Goal: Task Accomplishment & Management: Manage account settings

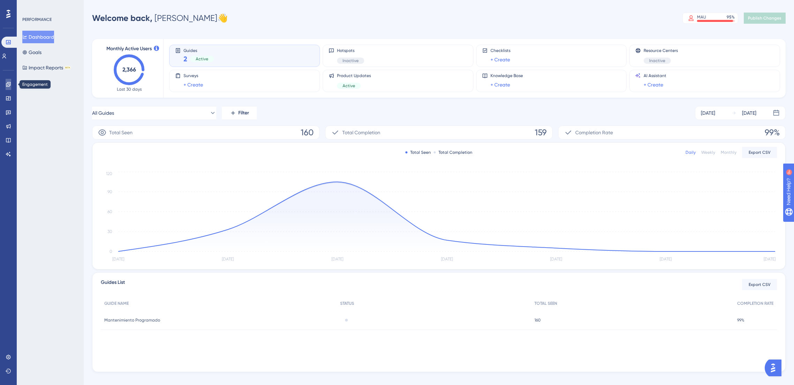
click at [6, 88] on link at bounding box center [9, 84] width 6 height 11
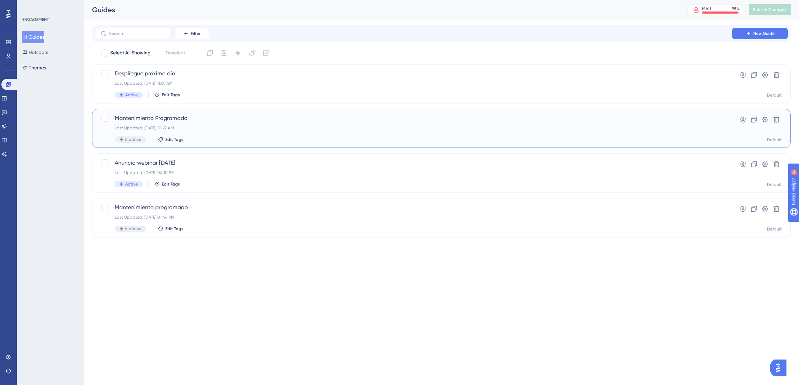
click at [255, 135] on div "Mantenimiento Programado Last Updated: [DATE] 10:27 AM Inactive Edit Tags" at bounding box center [413, 128] width 597 height 29
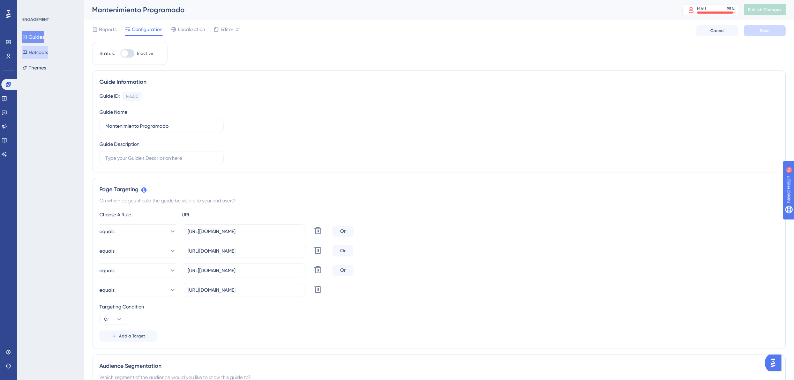
click at [38, 37] on button "Guides" at bounding box center [33, 37] width 22 height 13
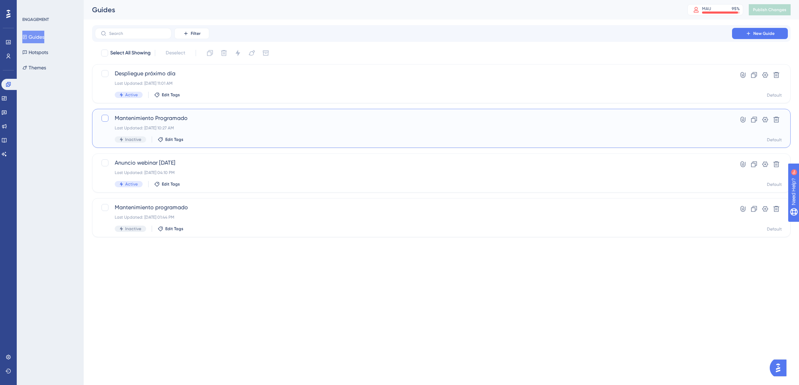
click at [108, 119] on div at bounding box center [105, 118] width 7 height 7
checkbox input "true"
click at [752, 120] on icon at bounding box center [754, 120] width 6 height 6
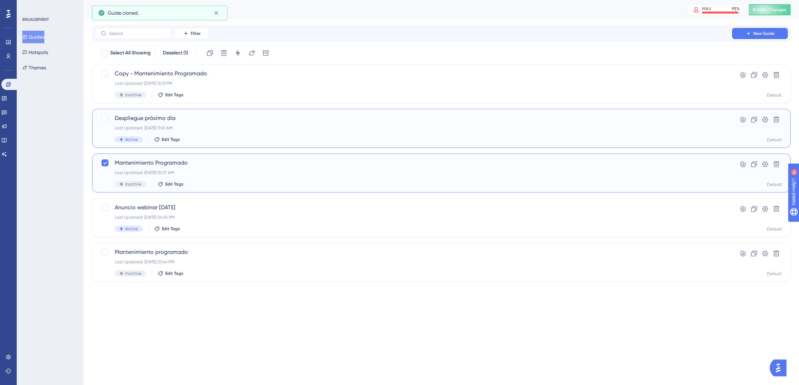
checkbox input "false"
click at [163, 74] on span "Copy - Mantenimiento Programado" at bounding box center [413, 73] width 597 height 8
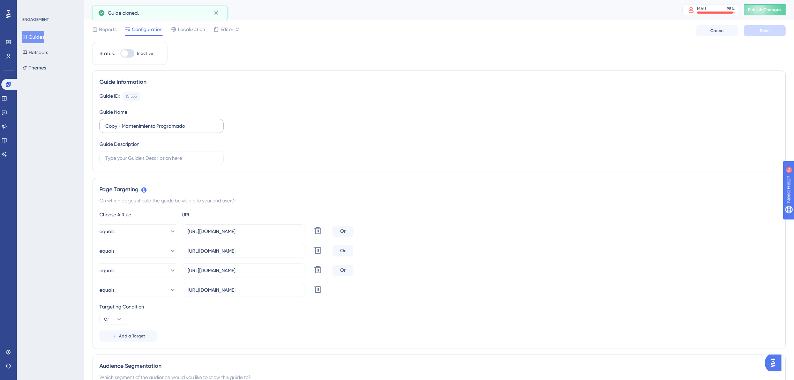
click at [161, 130] on label "Copy - Mantenimiento Programado" at bounding box center [161, 126] width 124 height 14
click at [161, 130] on input "Copy - Mantenimiento Programado" at bounding box center [161, 126] width 112 height 8
click at [161, 130] on label "Copy - Mantenimiento Programado" at bounding box center [161, 126] width 124 height 14
click at [161, 130] on input "Copy - Mantenimiento Programado" at bounding box center [161, 126] width 112 height 8
click at [161, 130] on label "Copy - Mantenimiento Programado" at bounding box center [161, 126] width 124 height 14
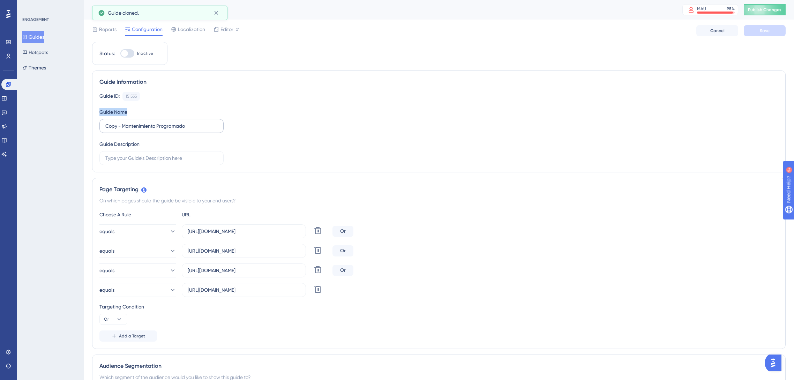
click at [161, 130] on input "Copy - Mantenimiento Programado" at bounding box center [161, 126] width 112 height 8
click at [210, 126] on input "Copy - Mantenimiento Programado" at bounding box center [161, 126] width 112 height 8
click at [192, 126] on input "Copy - Mantenimiento Programado" at bounding box center [161, 126] width 112 height 8
drag, startPoint x: 122, startPoint y: 126, endPoint x: 103, endPoint y: 126, distance: 19.2
click at [104, 126] on label "Copy - Mantenimiento Programado" at bounding box center [161, 126] width 124 height 14
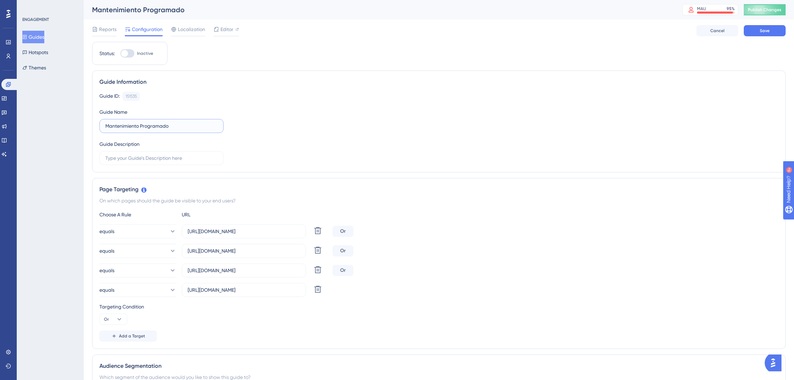
click at [193, 125] on input "Mantenimiento Programado" at bounding box center [161, 126] width 112 height 8
click at [311, 140] on div "Guide ID: 151535 Copy Guide Name Mantenimiento Programado - [DATE] Guide Descri…" at bounding box center [438, 128] width 679 height 73
click at [208, 129] on input "Mantenimiento Programado - [DATE]" at bounding box center [161, 126] width 112 height 8
drag, startPoint x: 208, startPoint y: 127, endPoint x: 173, endPoint y: 127, distance: 34.5
click at [173, 127] on input "Mantenimiento Programado - [DATE]" at bounding box center [161, 126] width 112 height 8
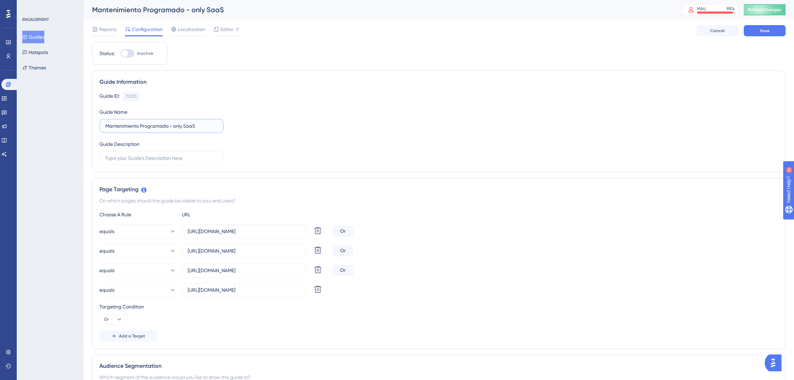
type input "Mantenimiento Programado - only SaaS"
click at [334, 131] on div "Guide ID: 151535 Copy Guide Name Mantenimiento Programado - only SaaS Guide Des…" at bounding box center [438, 128] width 679 height 73
click at [191, 157] on input "text" at bounding box center [161, 158] width 112 height 8
click at [279, 154] on div "Guide ID: 151535 Copy Guide Name Mantenimiento Programado - only SaaS Guide Des…" at bounding box center [438, 128] width 679 height 73
click at [317, 292] on icon at bounding box center [317, 289] width 7 height 7
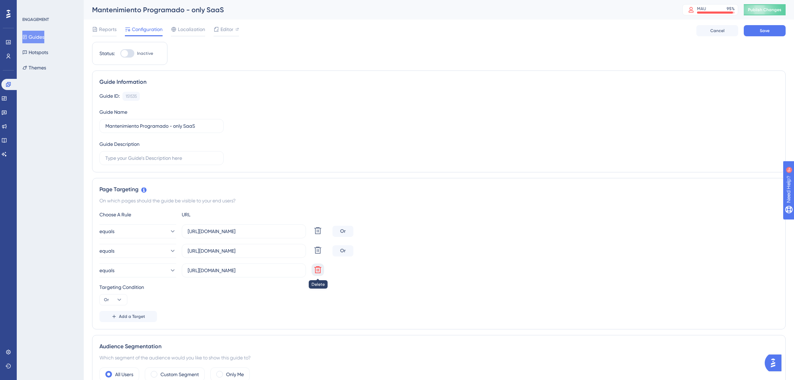
click at [318, 272] on icon at bounding box center [318, 269] width 8 height 8
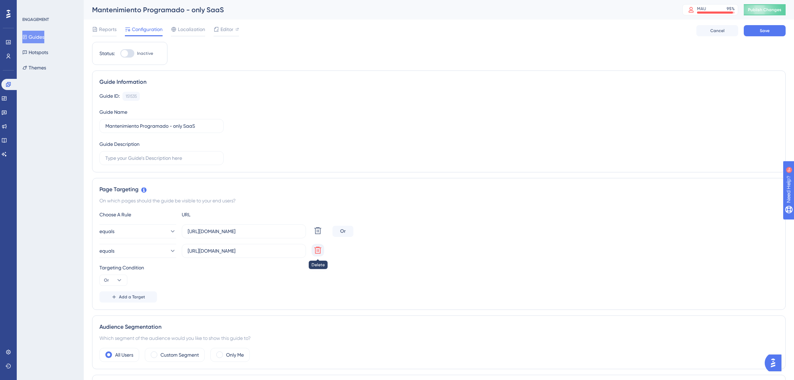
click at [319, 252] on icon at bounding box center [317, 250] width 7 height 7
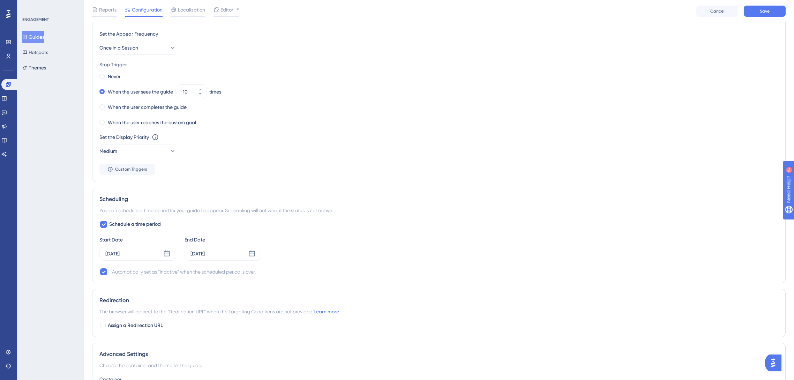
scroll to position [349, 0]
drag, startPoint x: 104, startPoint y: 220, endPoint x: 99, endPoint y: 223, distance: 5.6
click at [104, 220] on div at bounding box center [103, 223] width 7 height 7
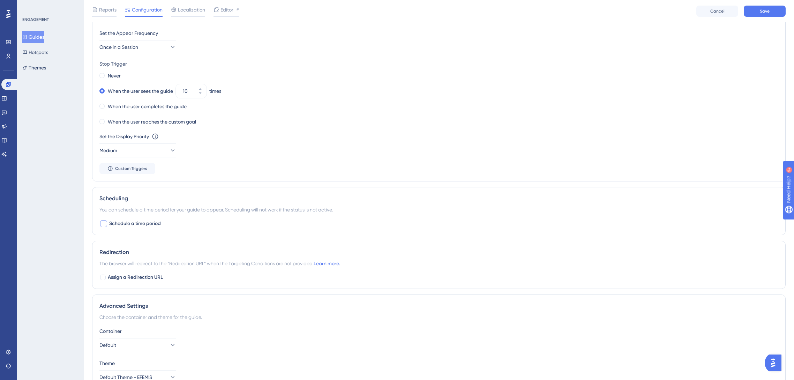
click at [101, 225] on div at bounding box center [103, 223] width 7 height 7
checkbox input "true"
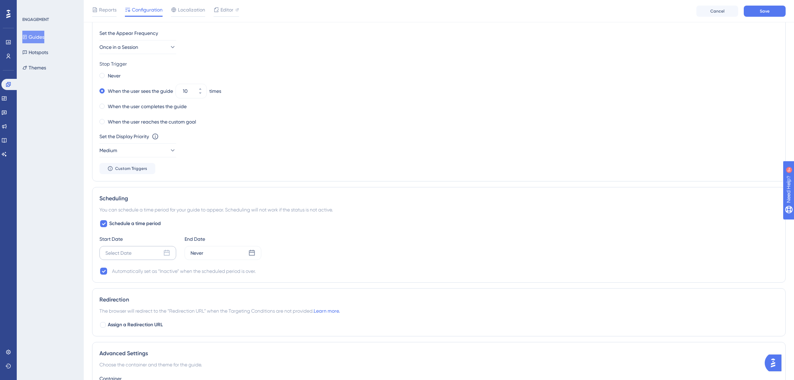
click at [169, 252] on icon at bounding box center [167, 253] width 6 height 6
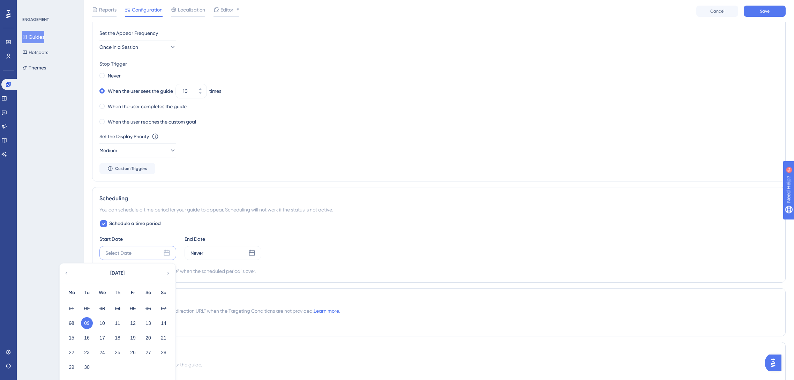
click at [88, 323] on button "09" at bounding box center [87, 323] width 12 height 12
click at [262, 253] on div "Start Date Select Date [DATE] Mo Tu We Th Fr Sa Su 01 02 03 04 05 06 07 08 09 1…" at bounding box center [438, 247] width 679 height 25
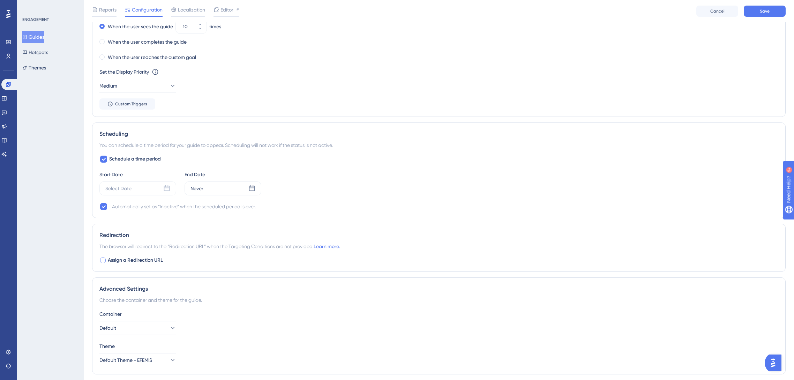
scroll to position [401, 0]
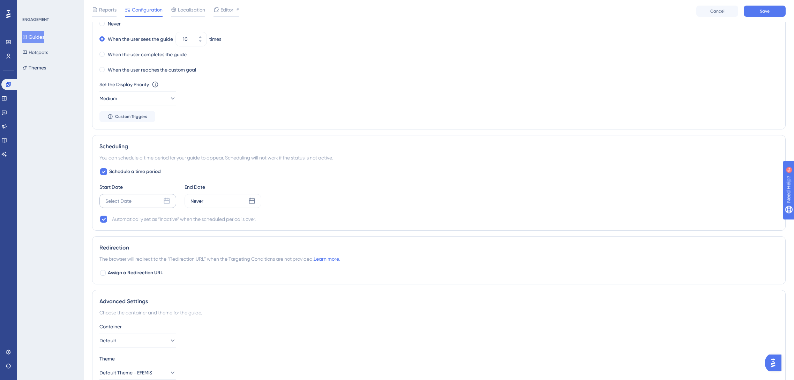
click at [165, 203] on icon at bounding box center [167, 201] width 6 height 6
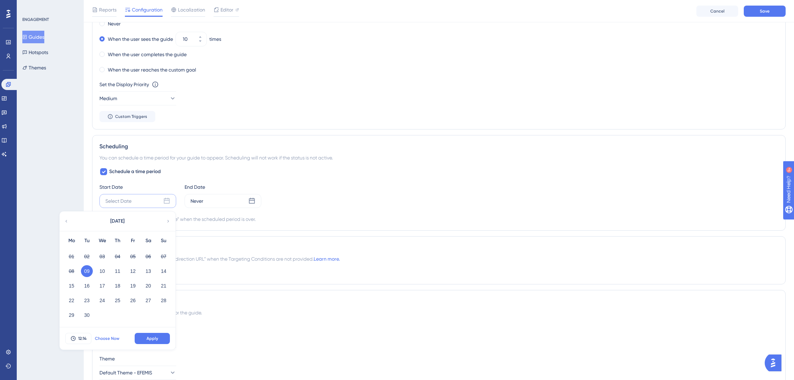
click at [103, 338] on span "Choose Now" at bounding box center [107, 339] width 24 height 6
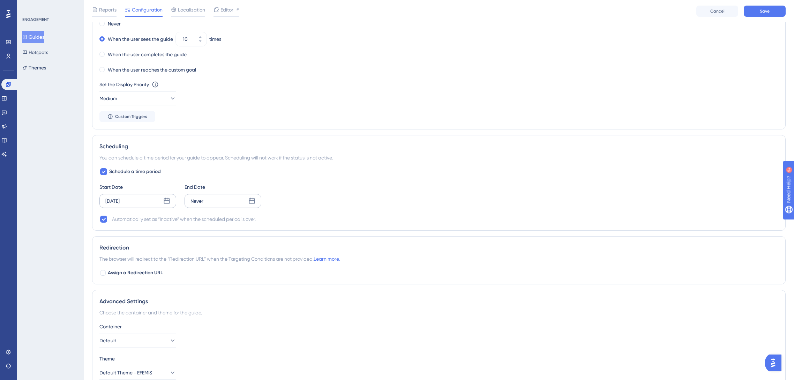
click at [253, 198] on icon at bounding box center [252, 201] width 6 height 6
click at [173, 273] on button "09" at bounding box center [172, 271] width 12 height 12
click at [168, 336] on span "12:15" at bounding box center [167, 339] width 8 height 6
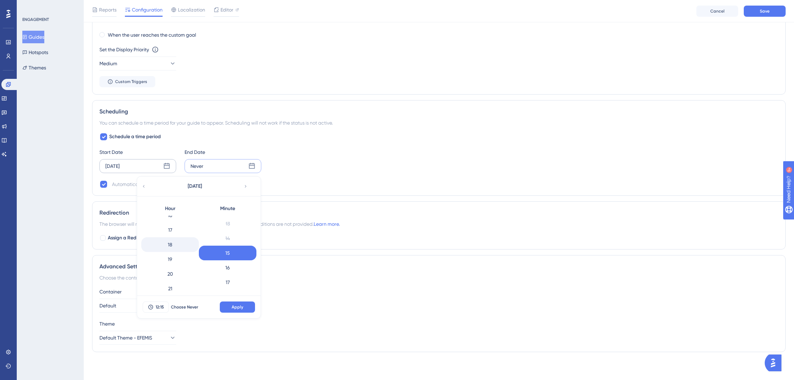
scroll to position [207, 0]
click at [172, 265] on div "17" at bounding box center [170, 264] width 58 height 15
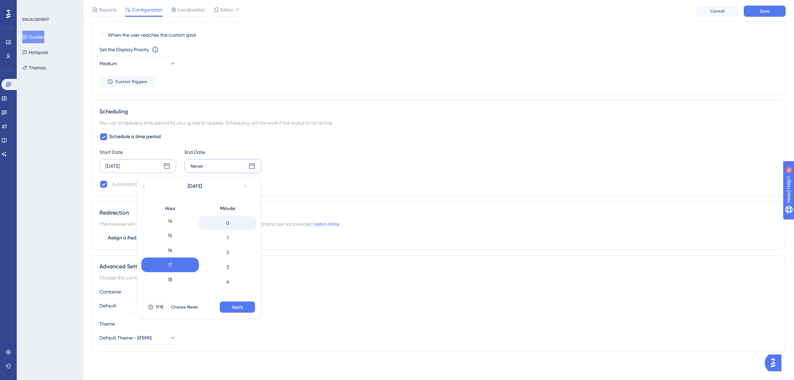
click at [231, 222] on div "0" at bounding box center [228, 223] width 58 height 15
click at [233, 223] on div "0" at bounding box center [228, 223] width 58 height 15
click at [234, 309] on span "Apply" at bounding box center [238, 307] width 12 height 6
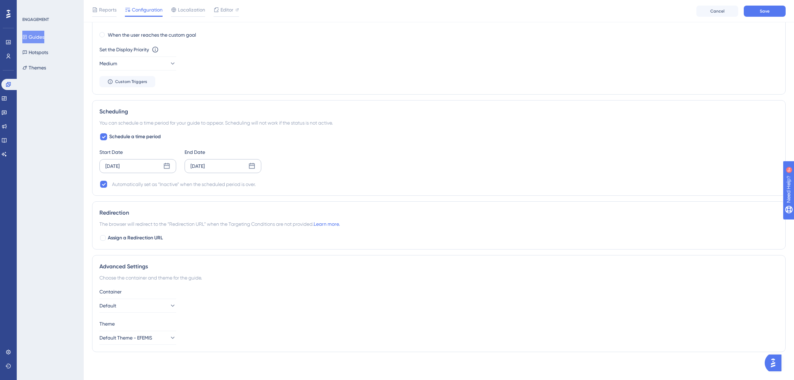
click at [254, 168] on icon at bounding box center [252, 166] width 6 height 6
click at [391, 281] on div "Choose the container and theme for the guide." at bounding box center [438, 277] width 679 height 8
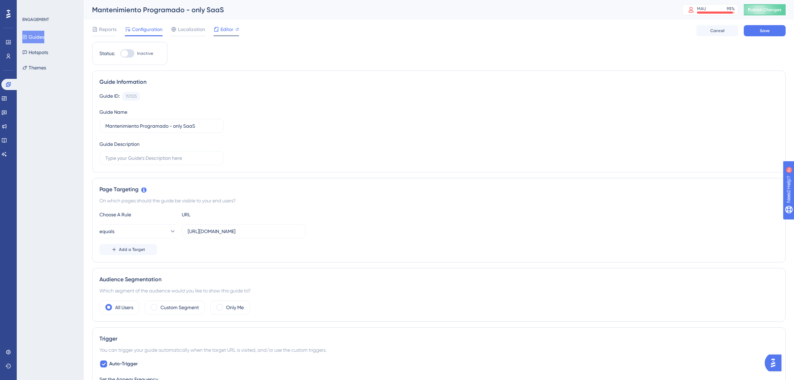
click at [219, 31] on icon at bounding box center [216, 30] width 6 height 6
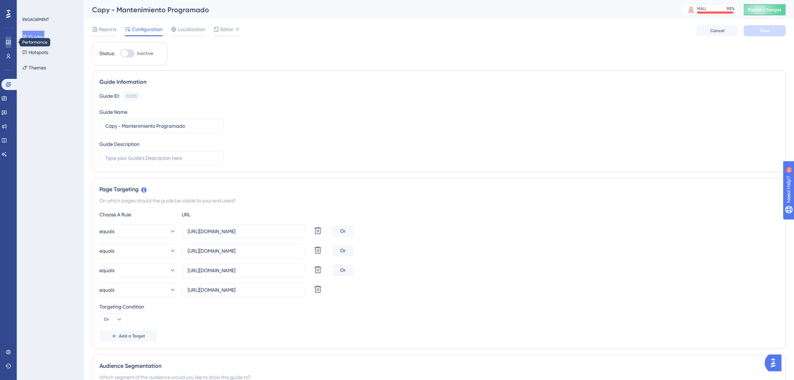
click at [9, 44] on icon at bounding box center [9, 42] width 6 height 6
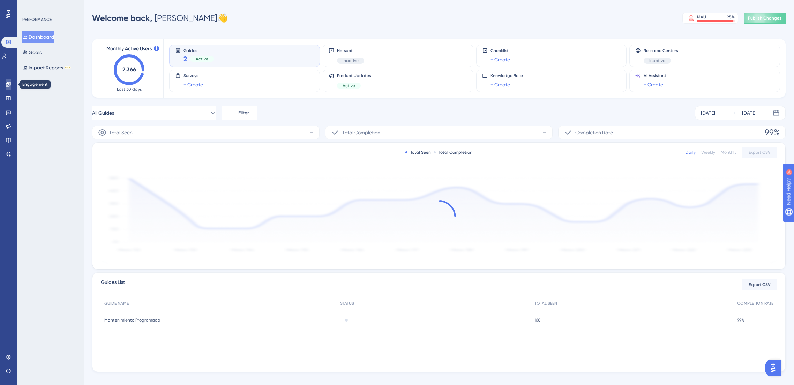
click at [7, 83] on icon at bounding box center [8, 84] width 5 height 5
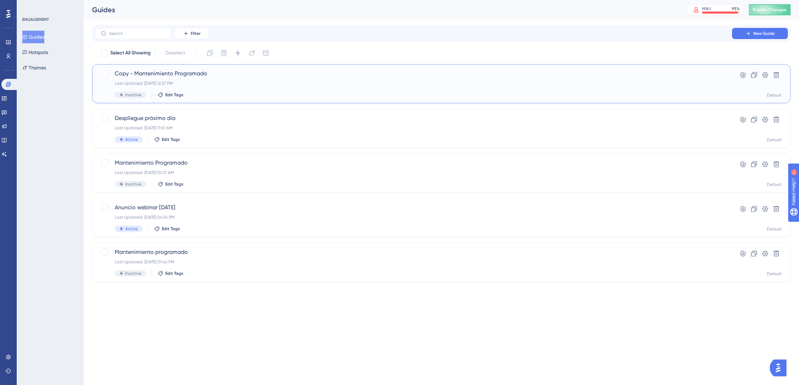
click at [213, 87] on div "Copy - Mantenimiento Programado Last Updated: [DATE] 12:27 PM Inactive Edit Tags" at bounding box center [413, 83] width 597 height 29
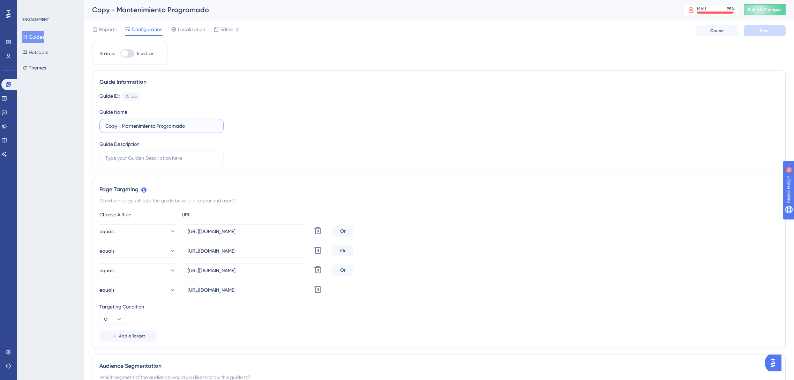
click at [186, 126] on input "Copy - Mantenimiento Programado" at bounding box center [161, 126] width 112 height 8
click at [122, 125] on div "✨ Save My Spot!✨" at bounding box center [400, 176] width 799 height 385
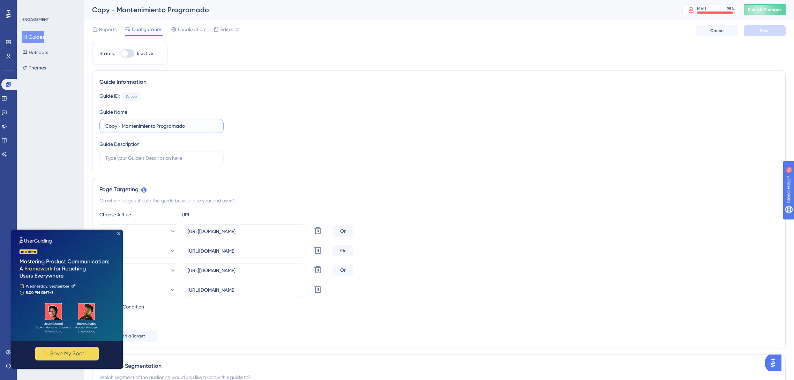
click at [121, 128] on input "Copy - Mantenimiento Programado" at bounding box center [161, 126] width 112 height 8
click at [194, 131] on label "Mantenimiento Programado" at bounding box center [161, 126] width 124 height 14
click at [194, 130] on input "Mantenimiento Programado" at bounding box center [161, 126] width 112 height 8
click at [194, 131] on label "Mantenimiento Programado" at bounding box center [161, 126] width 124 height 14
click at [194, 130] on input "Mantenimiento Programado" at bounding box center [161, 126] width 112 height 8
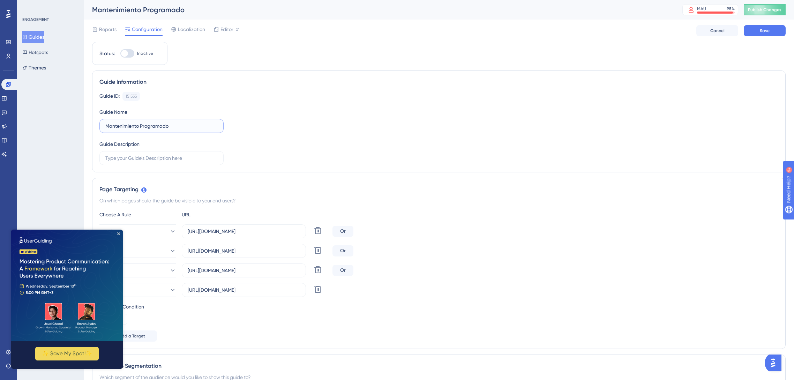
click at [195, 124] on input "Mantenimiento Programado" at bounding box center [161, 126] width 112 height 8
type input "Mantenimiento Programado - only SaaS"
click at [118, 234] on icon "Close Preview" at bounding box center [118, 233] width 3 height 3
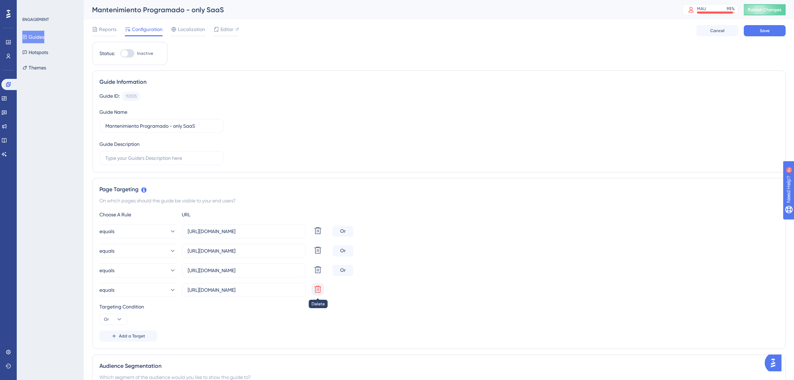
click at [316, 290] on icon at bounding box center [318, 289] width 8 height 8
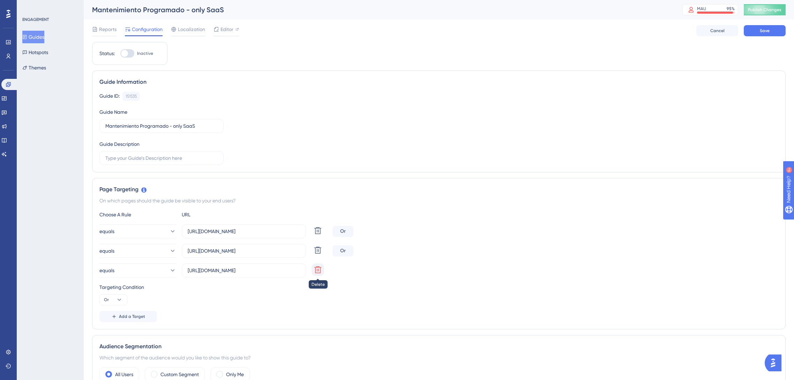
click at [318, 272] on icon at bounding box center [318, 269] width 8 height 8
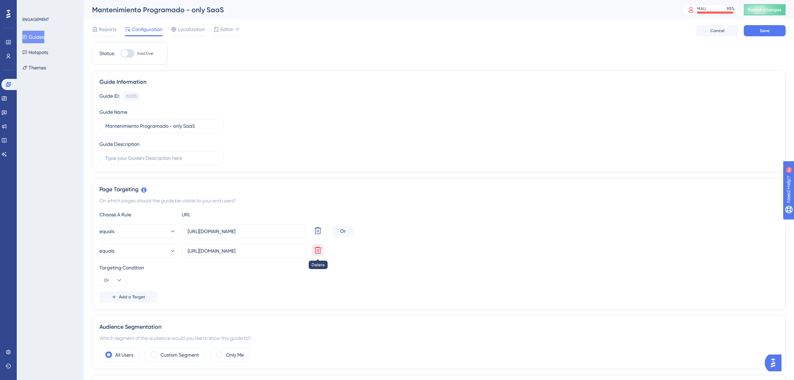
click at [318, 251] on icon at bounding box center [318, 250] width 8 height 8
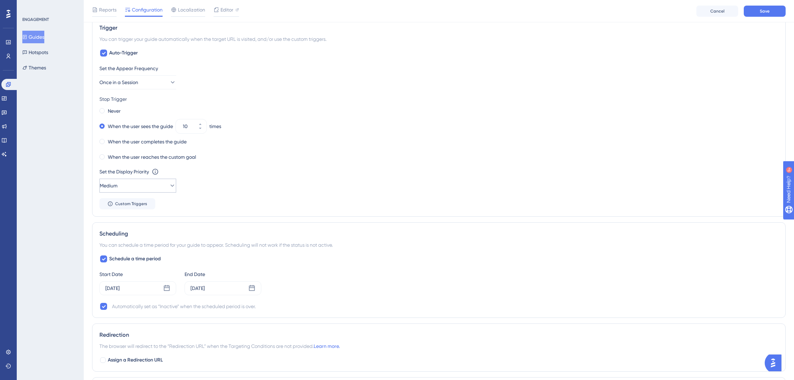
scroll to position [314, 0]
click at [165, 286] on icon at bounding box center [167, 288] width 6 height 6
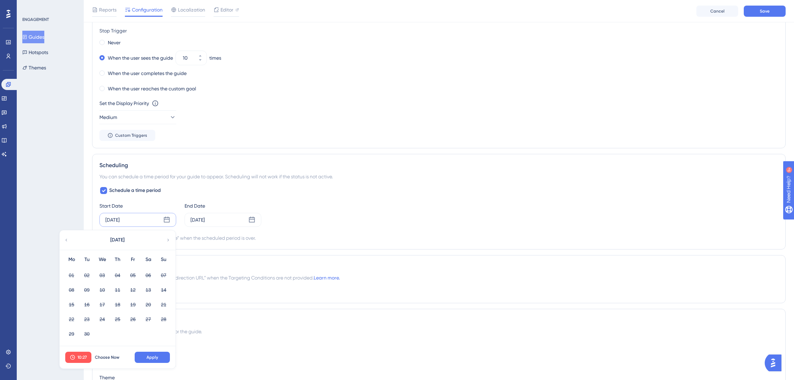
scroll to position [384, 0]
click at [101, 354] on span "Choose Now" at bounding box center [107, 356] width 24 height 6
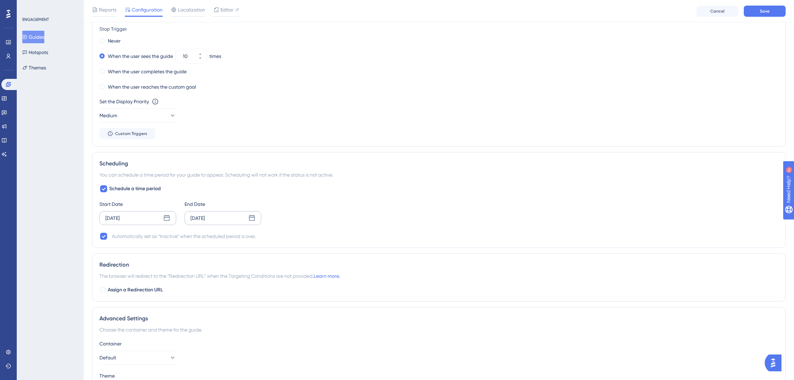
click at [255, 216] on icon at bounding box center [252, 218] width 6 height 6
click at [176, 291] on button "09" at bounding box center [172, 288] width 12 height 12
click at [166, 354] on span "17:00" at bounding box center [168, 356] width 10 height 6
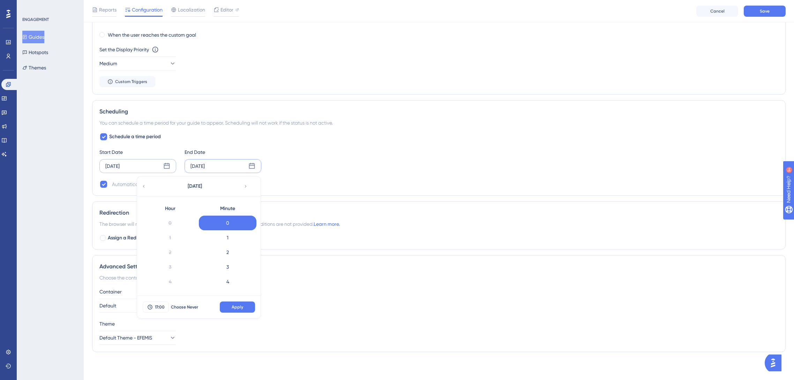
scroll to position [219, 0]
click at [169, 226] on div "15" at bounding box center [170, 223] width 58 height 15
click at [232, 306] on span "Apply" at bounding box center [238, 307] width 12 height 6
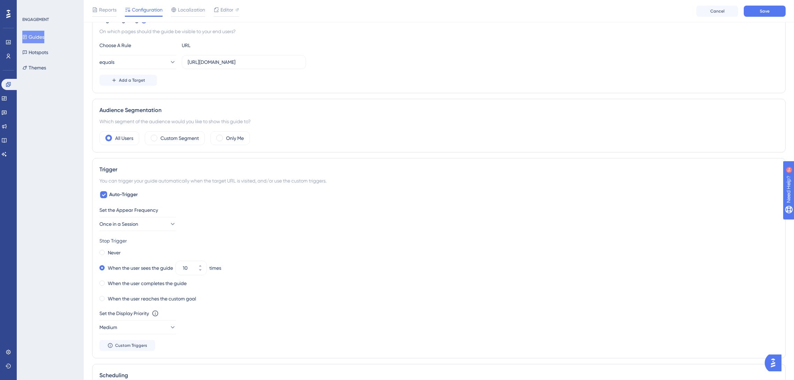
scroll to position [157, 0]
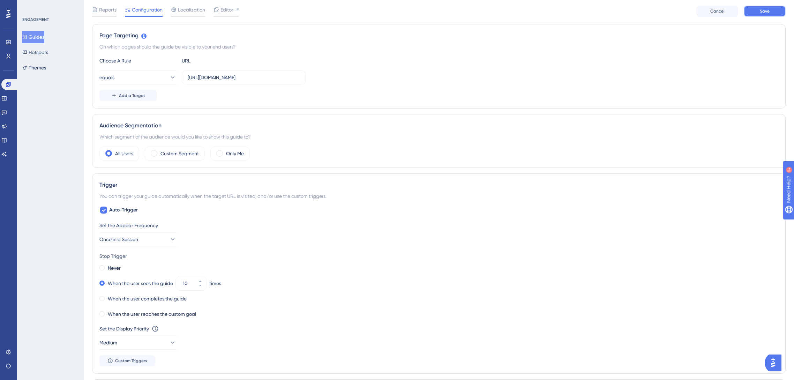
click at [770, 12] on button "Save" at bounding box center [765, 11] width 42 height 11
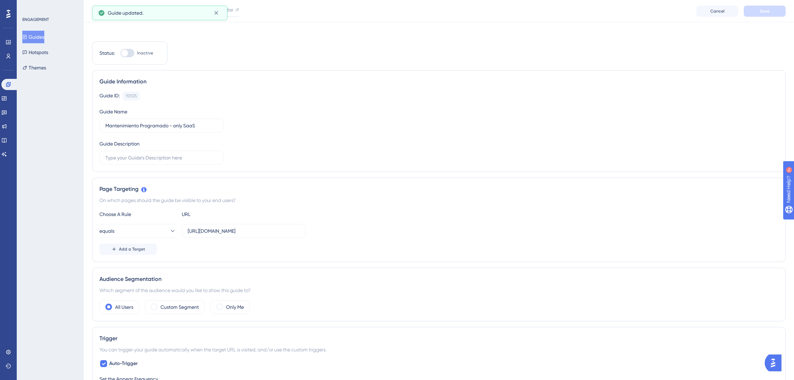
scroll to position [0, 0]
click at [129, 56] on div at bounding box center [127, 53] width 14 height 8
click at [120, 54] on input "Inactive" at bounding box center [120, 53] width 0 height 0
checkbox input "true"
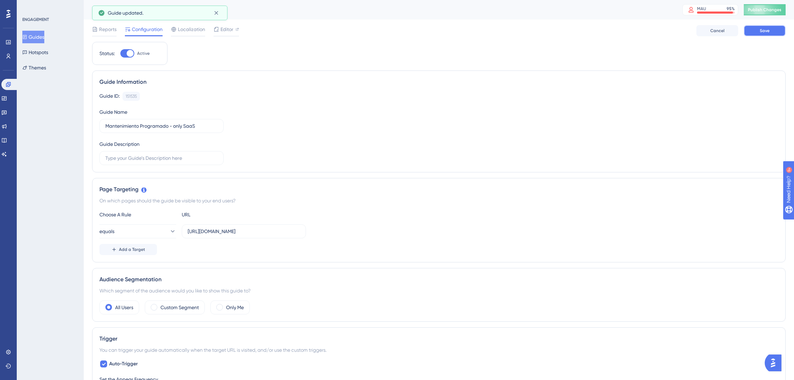
click at [772, 30] on button "Save" at bounding box center [765, 30] width 42 height 11
click at [767, 11] on span "Publish Changes" at bounding box center [764, 10] width 33 height 6
